Goal: Task Accomplishment & Management: Use online tool/utility

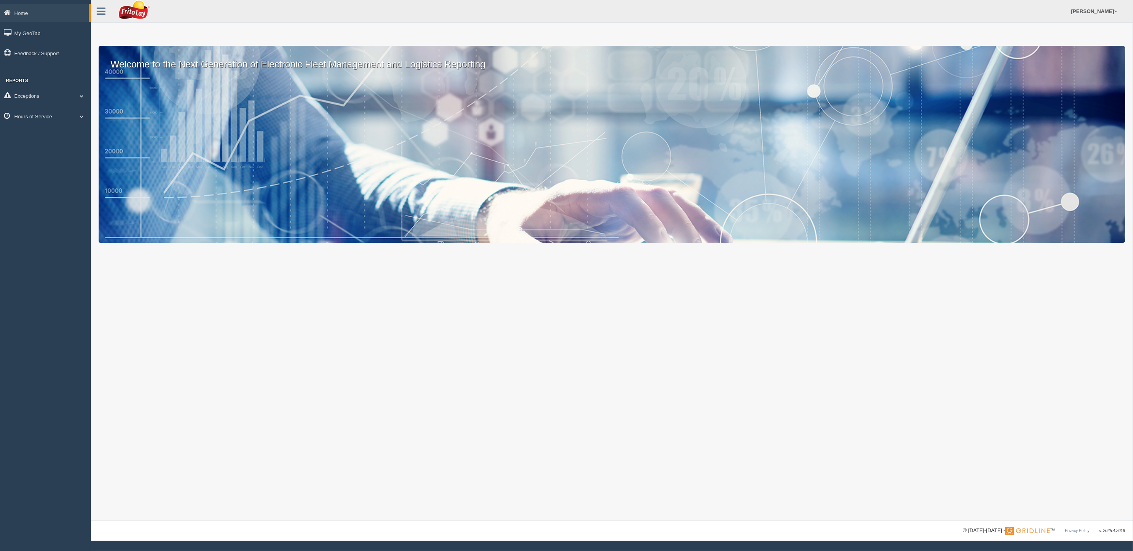
click at [36, 113] on link "Hours of Service" at bounding box center [45, 116] width 91 height 18
click at [36, 155] on link "HOS Violations" at bounding box center [51, 162] width 75 height 14
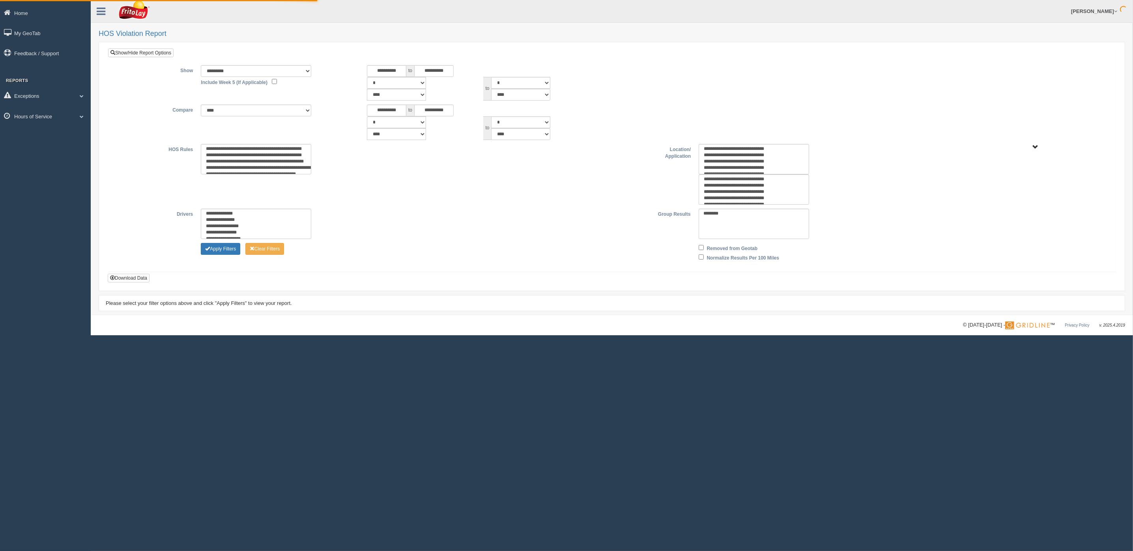
type input "*********"
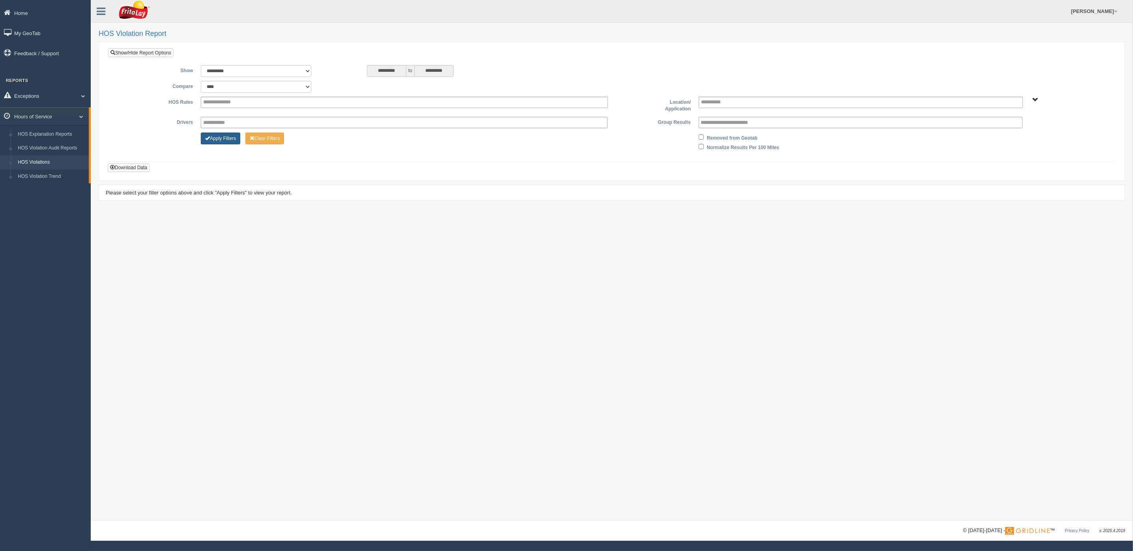
click at [227, 136] on button "Apply Filters" at bounding box center [220, 139] width 39 height 12
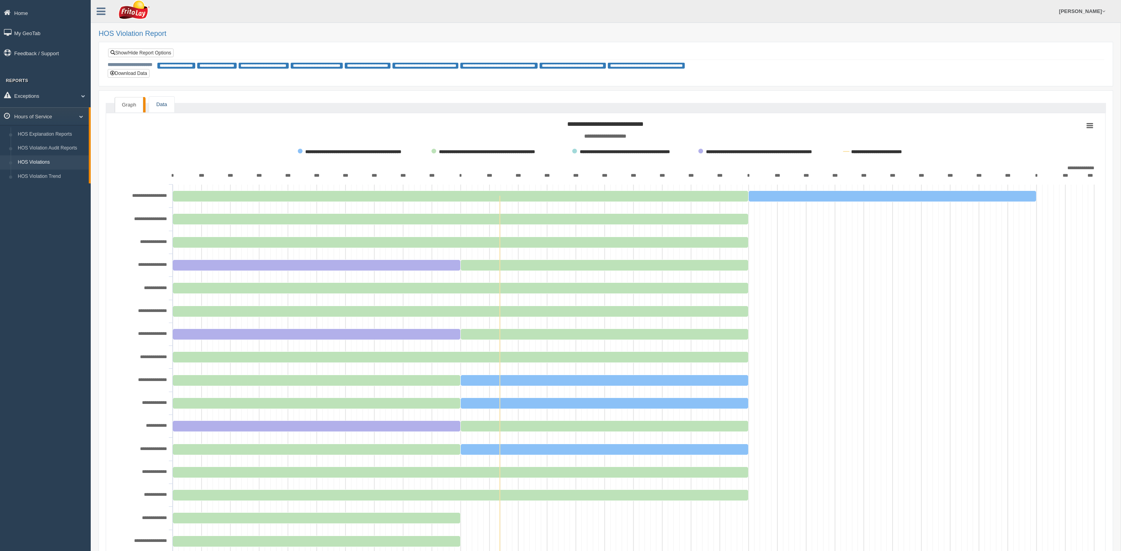
click at [162, 107] on link "Data" at bounding box center [161, 105] width 25 height 16
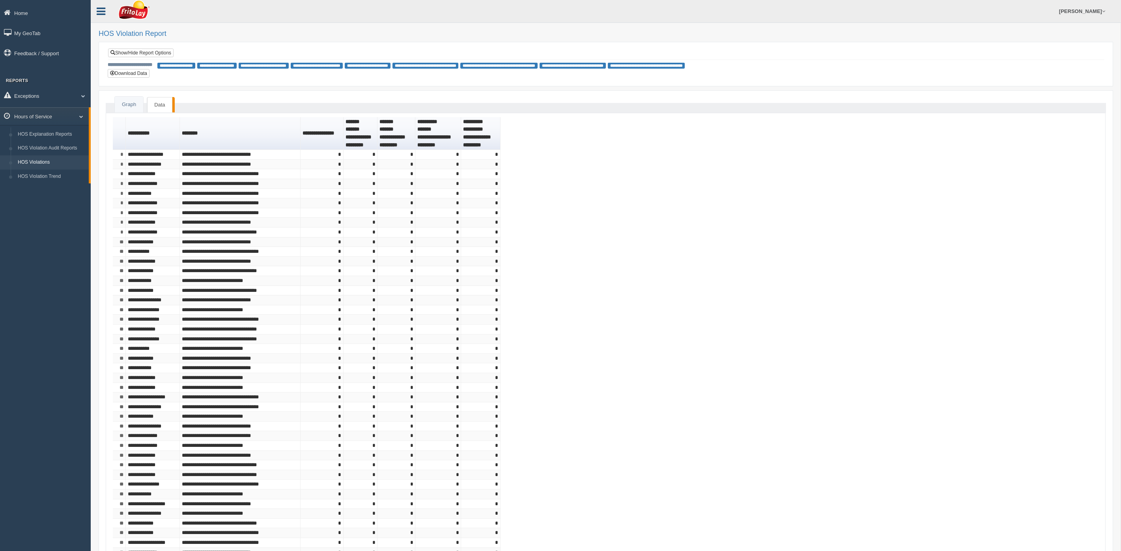
click at [102, 7] on icon at bounding box center [101, 11] width 9 height 10
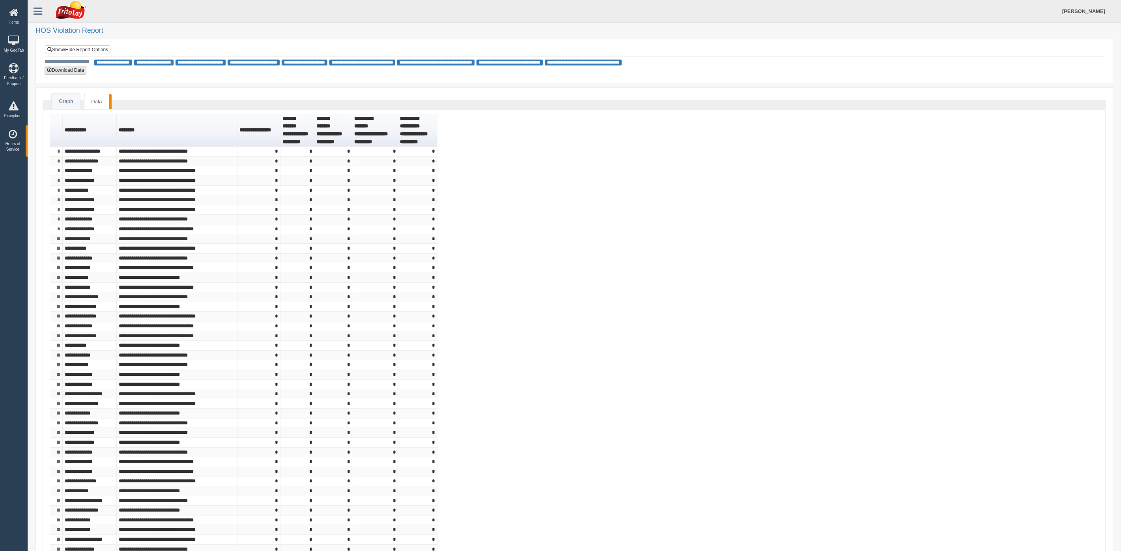
click at [77, 71] on button "Download Data" at bounding box center [66, 70] width 42 height 9
